Goal: Information Seeking & Learning: Learn about a topic

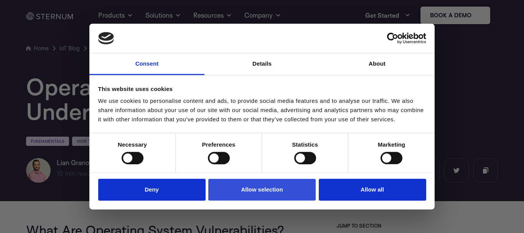
click at [253, 192] on button "Allow selection" at bounding box center [261, 190] width 107 height 22
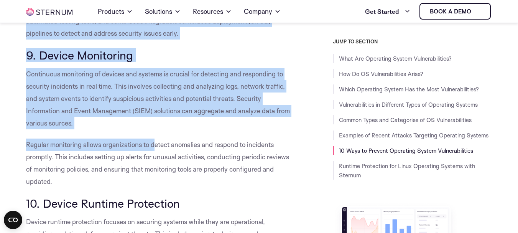
scroll to position [4279, 0]
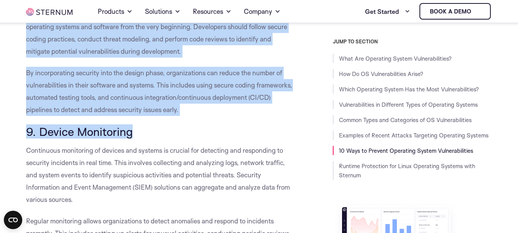
drag, startPoint x: 24, startPoint y: 85, endPoint x: 163, endPoint y: 132, distance: 146.4
copy div "7. Lorem Ipsumdo Sitamet con Adipiscin Elits Doeiusmodt In utlaboreetdo magnaal…"
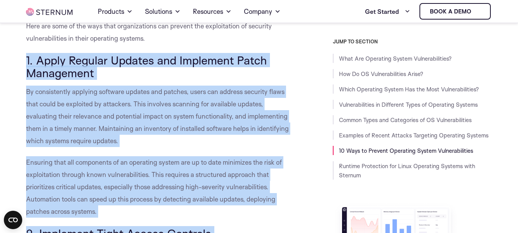
scroll to position [3204, 0]
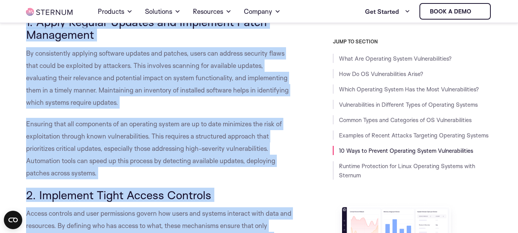
drag, startPoint x: 28, startPoint y: 53, endPoint x: 75, endPoint y: 104, distance: 69.3
click at [75, 104] on span "By consistently applying software updates and patches, users can address securi…" at bounding box center [157, 77] width 263 height 57
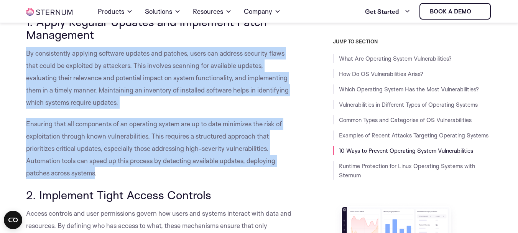
drag, startPoint x: 27, startPoint y: 53, endPoint x: 96, endPoint y: 172, distance: 137.6
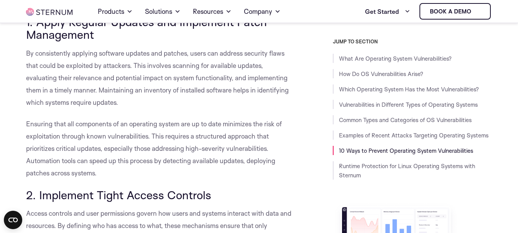
click at [107, 173] on p "Ensuring that all components of an operating system are up to date minimizes th…" at bounding box center [159, 148] width 267 height 61
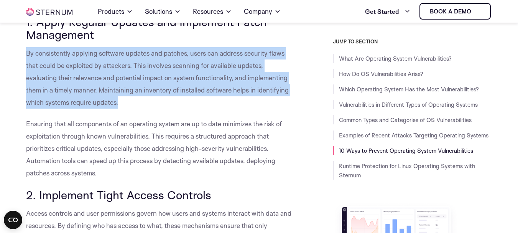
drag, startPoint x: 28, startPoint y: 52, endPoint x: 119, endPoint y: 104, distance: 105.2
click at [119, 104] on p "By consistently applying software updates and patches, users can address securi…" at bounding box center [159, 77] width 267 height 61
copy span "By consistently applying software updates and patches, users can address securi…"
